Goal: Information Seeking & Learning: Learn about a topic

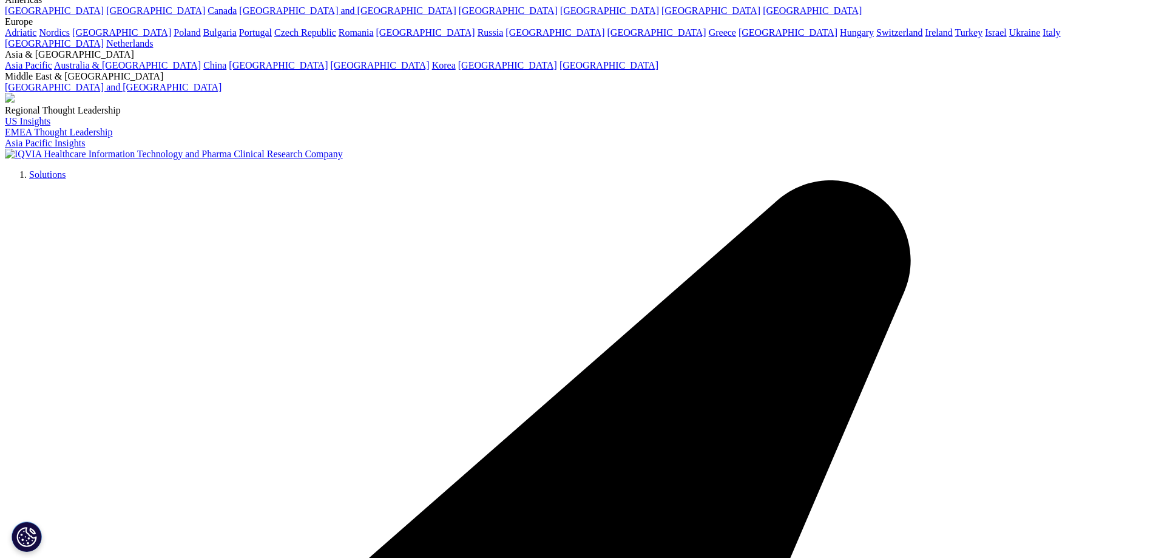
scroll to position [3624, 0]
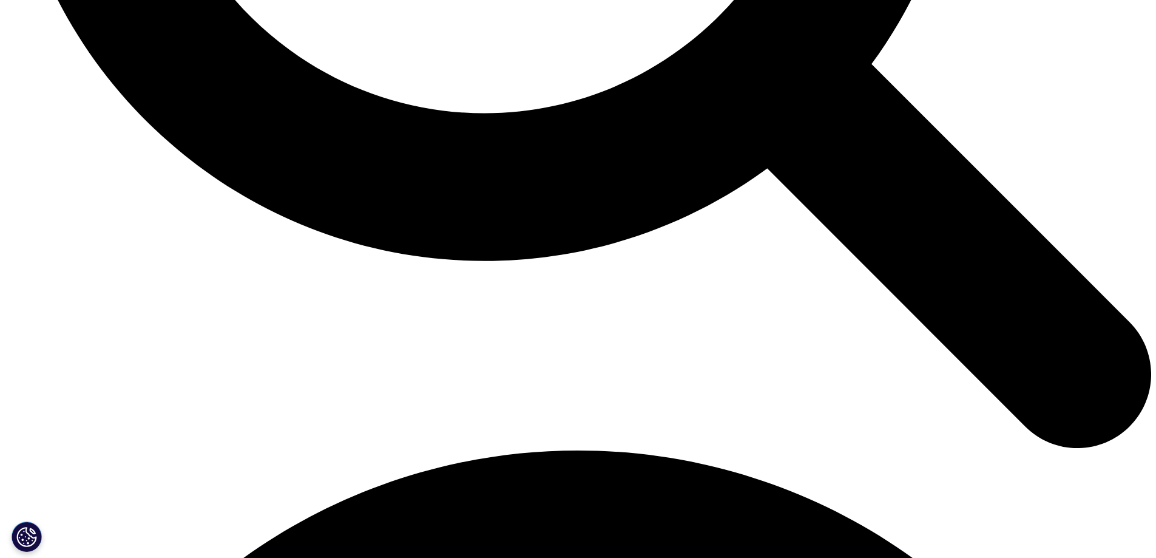
scroll to position [1870, 0]
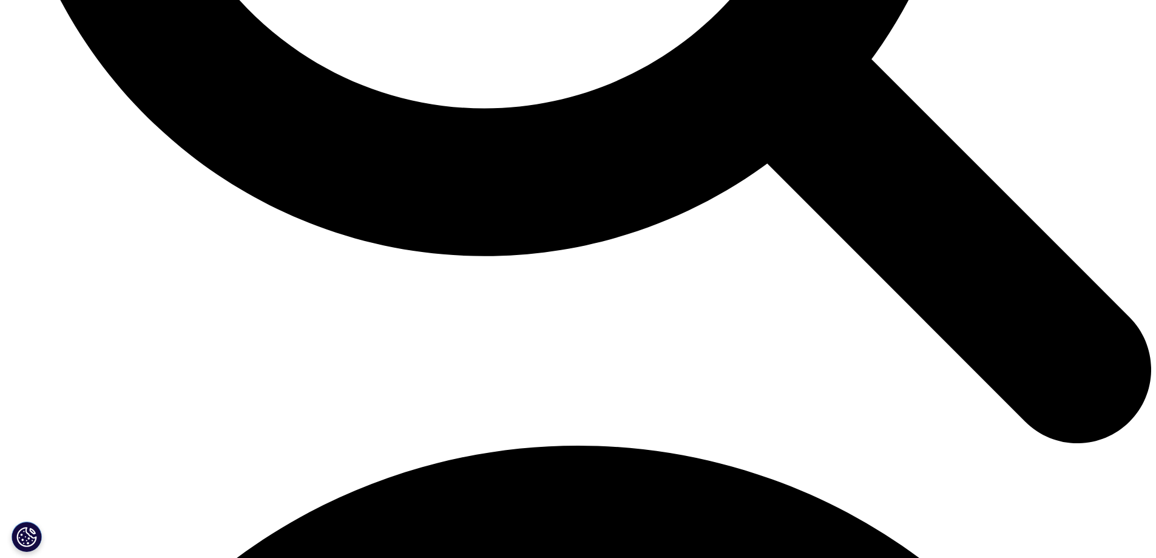
drag, startPoint x: 628, startPoint y: 262, endPoint x: 834, endPoint y: 288, distance: 207.4
drag, startPoint x: 832, startPoint y: 264, endPoint x: 923, endPoint y: 270, distance: 91.3
drag, startPoint x: 923, startPoint y: 270, endPoint x: 902, endPoint y: 268, distance: 21.3
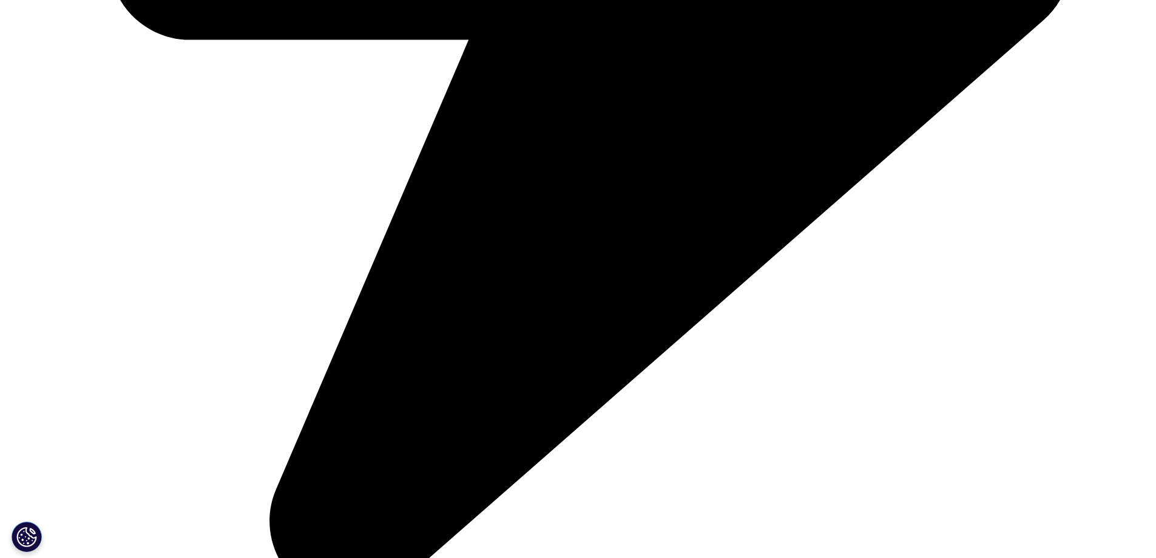
scroll to position [4380, 0]
